Goal: Navigation & Orientation: Find specific page/section

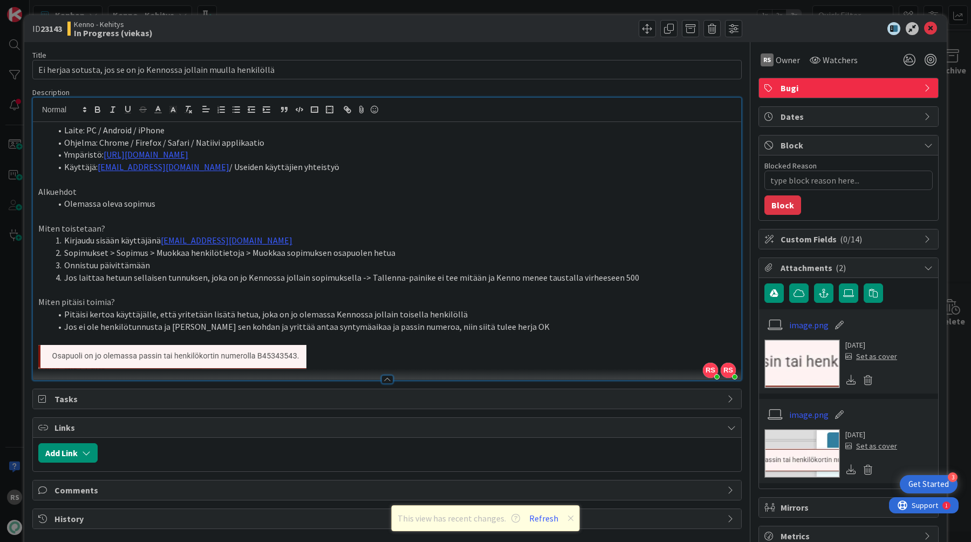
type textarea "x"
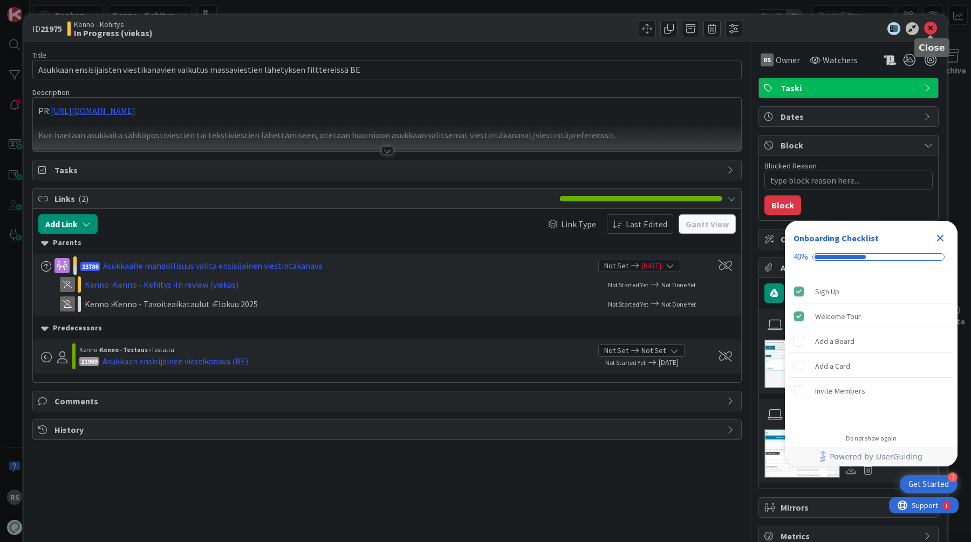
click at [935, 32] on icon at bounding box center [930, 28] width 13 height 13
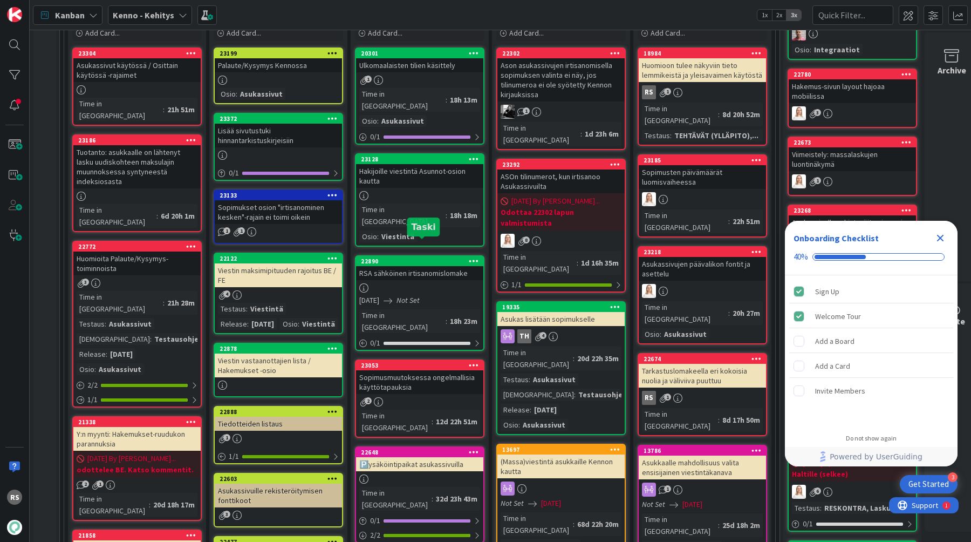
scroll to position [275, 0]
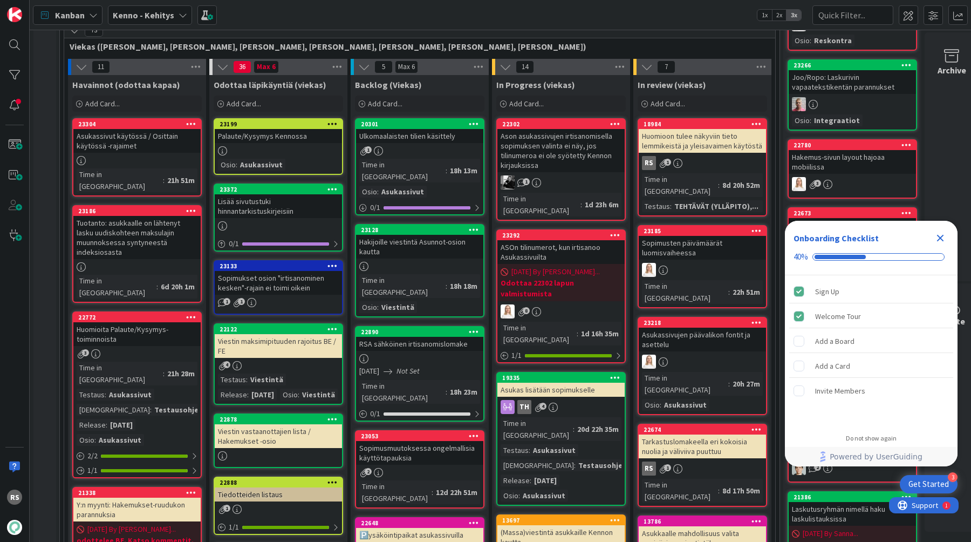
click at [437, 148] on div "1" at bounding box center [419, 150] width 127 height 9
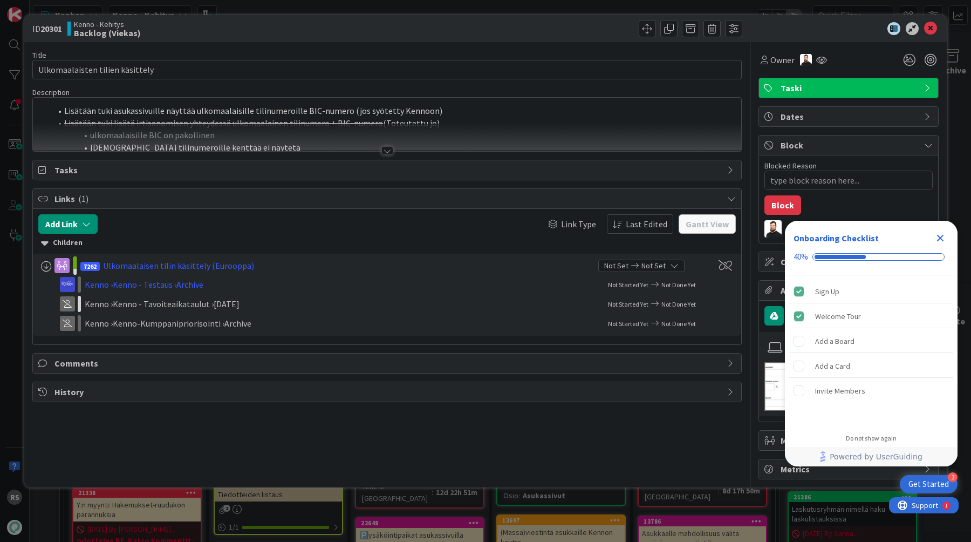
click at [386, 149] on div at bounding box center [387, 150] width 12 height 9
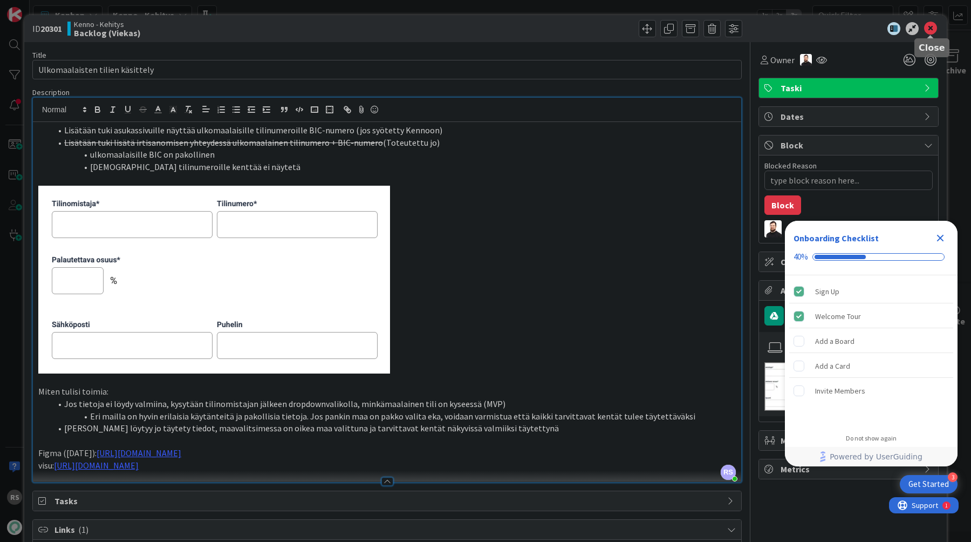
click at [925, 26] on icon at bounding box center [930, 28] width 13 height 13
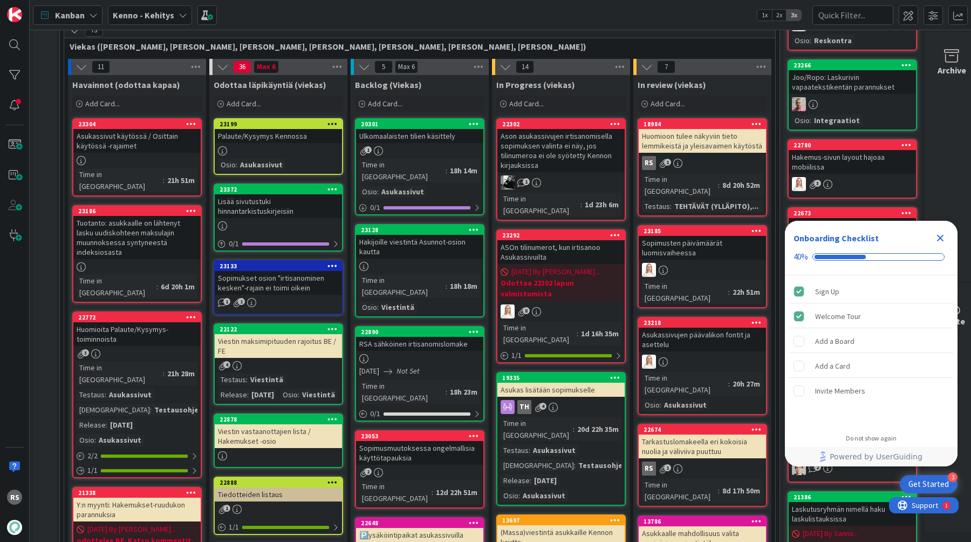
click at [417, 238] on div "Hakijoille viestintä Asunnot-osion kautta" at bounding box center [419, 247] width 127 height 24
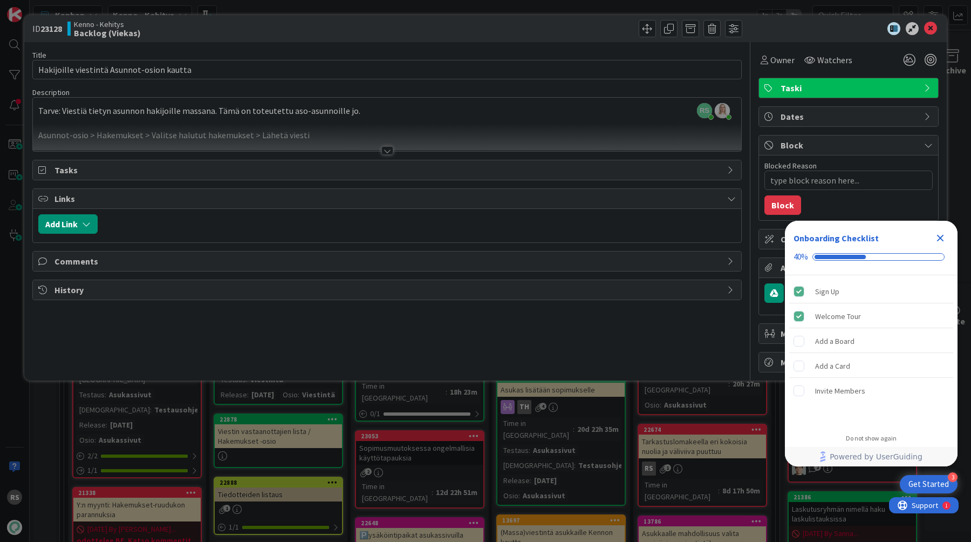
click at [388, 149] on div at bounding box center [387, 150] width 12 height 9
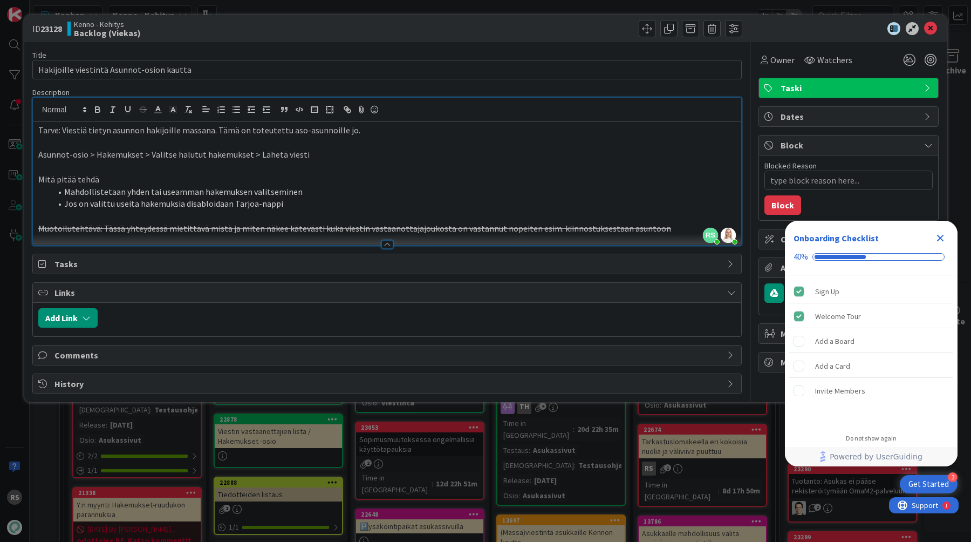
type textarea "x"
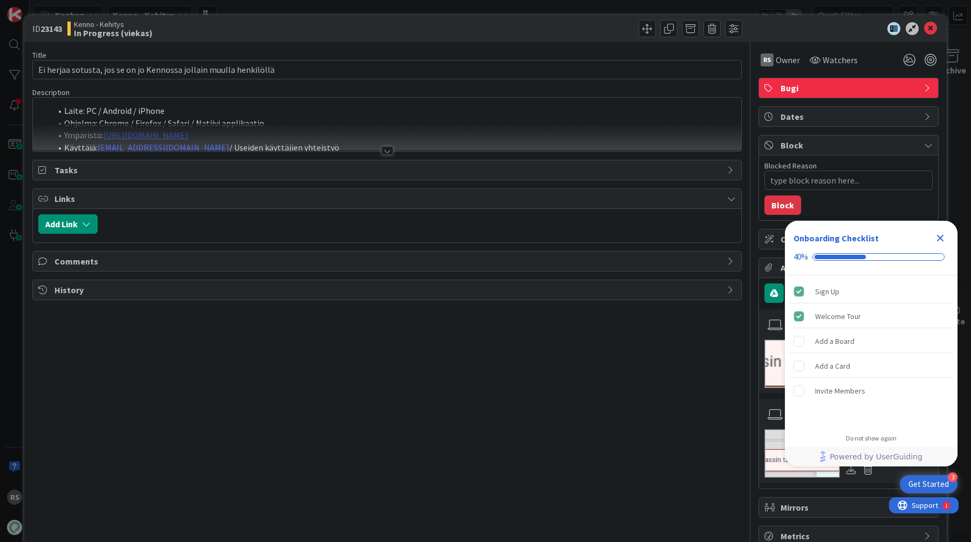
click at [939, 241] on icon "Close Checklist" at bounding box center [940, 237] width 13 height 13
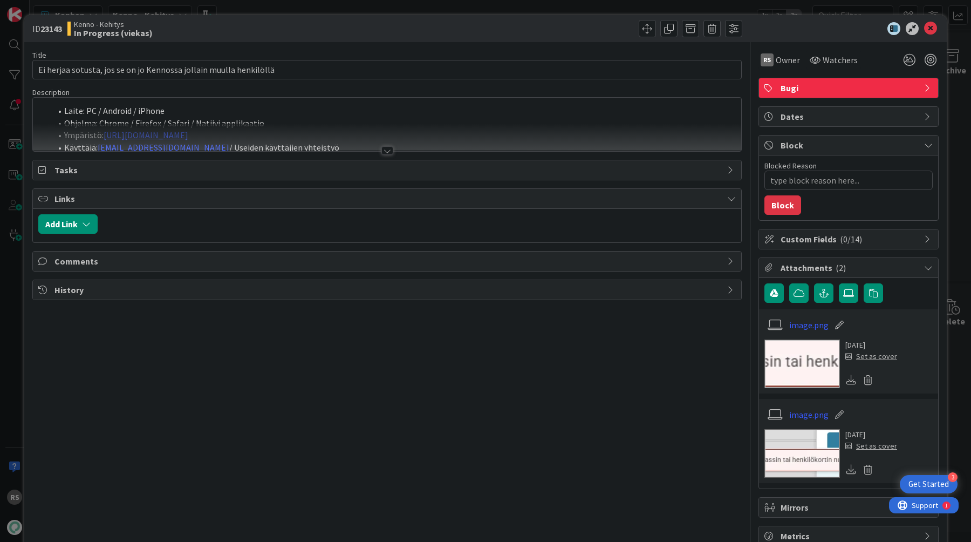
type textarea "x"
click at [386, 154] on div at bounding box center [387, 150] width 12 height 9
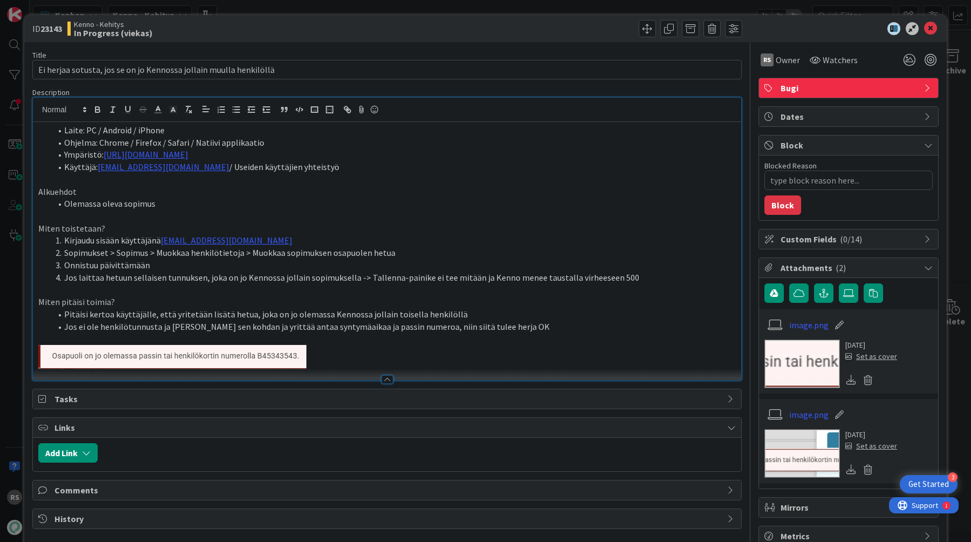
type textarea "x"
